Goal: Information Seeking & Learning: Check status

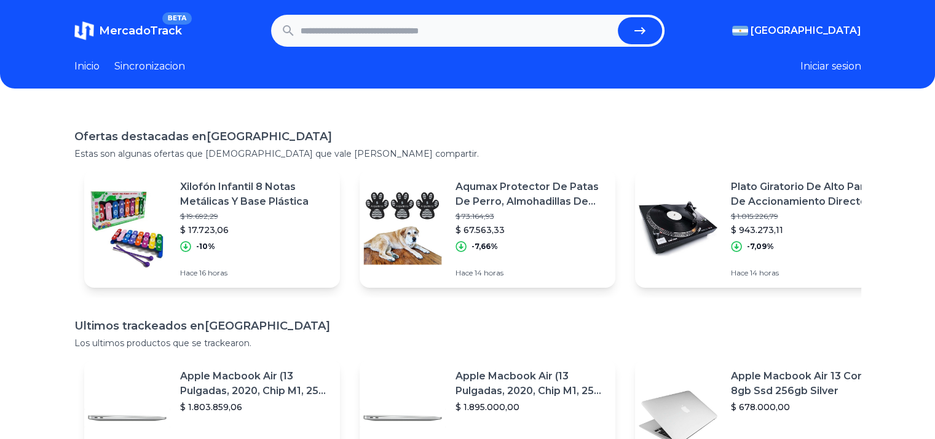
click at [470, 25] on input "text" at bounding box center [457, 30] width 312 height 27
type input "**********"
click at [618, 17] on button "submit" at bounding box center [640, 30] width 44 height 27
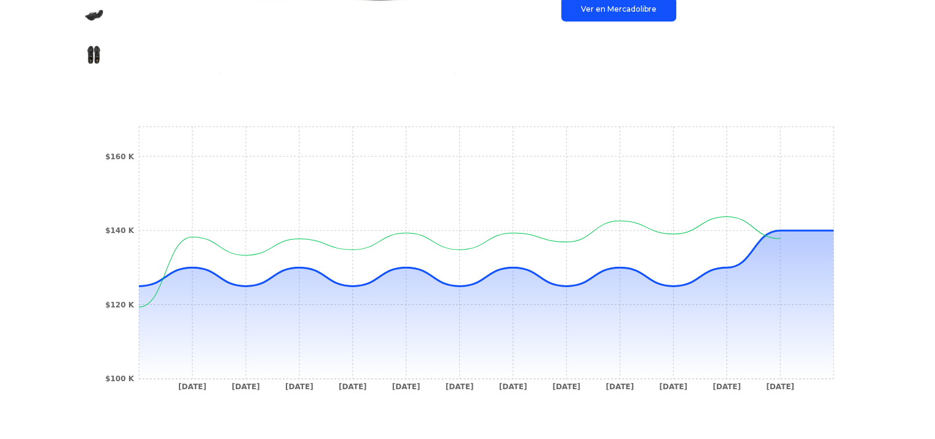
scroll to position [430, 0]
